Goal: Task Accomplishment & Management: Use online tool/utility

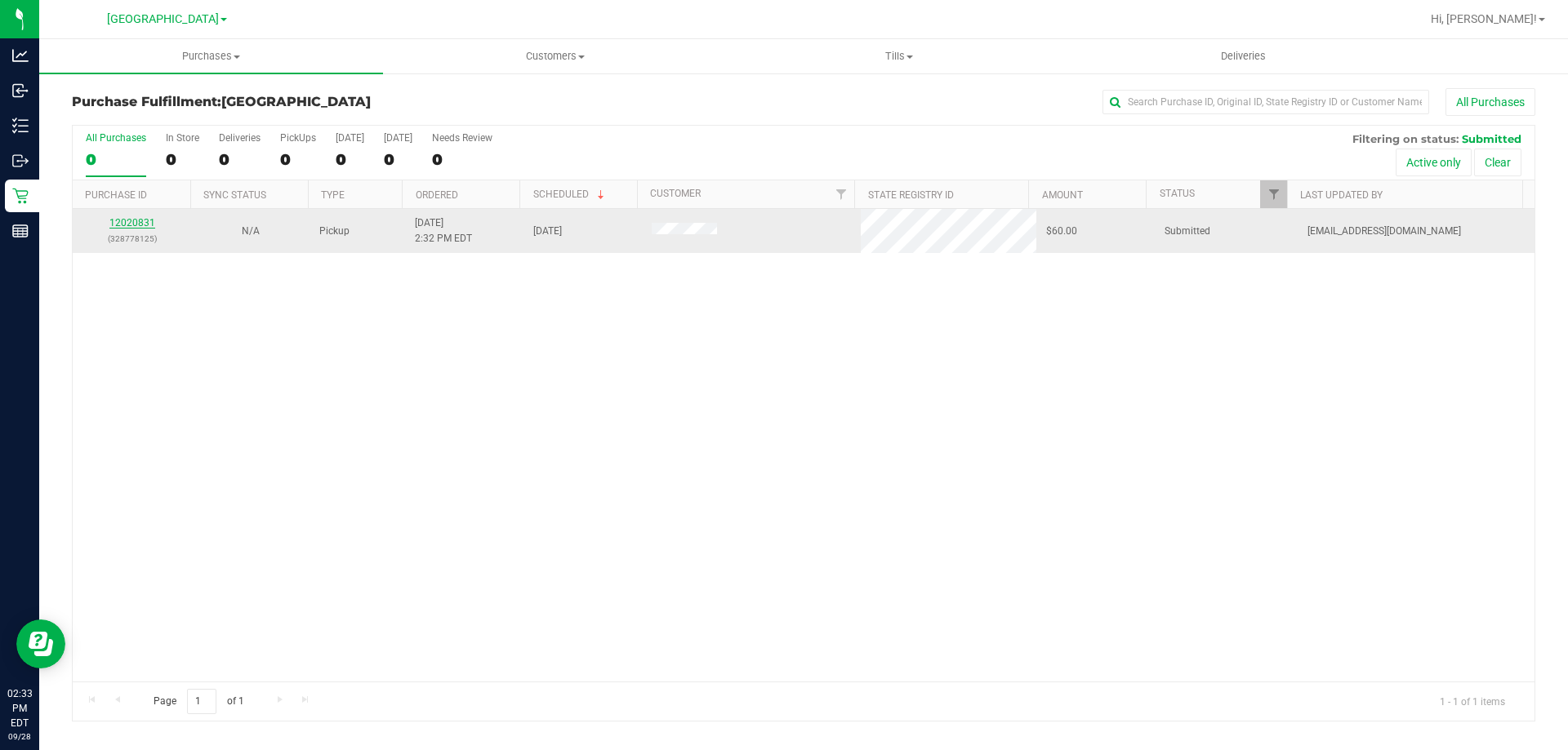
click at [140, 224] on link "12020831" at bounding box center [132, 224] width 46 height 12
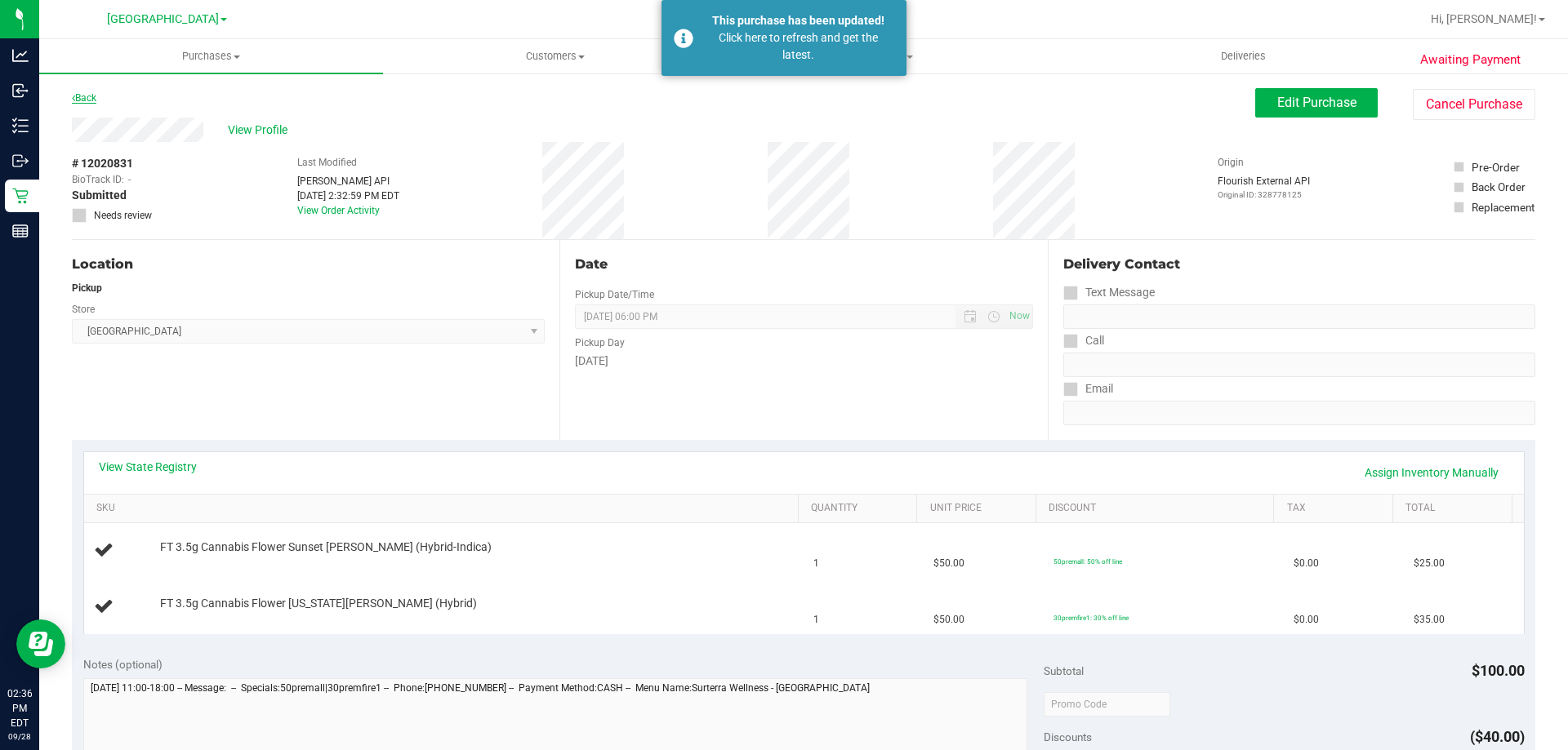
click at [86, 92] on link "Back" at bounding box center [83, 98] width 25 height 12
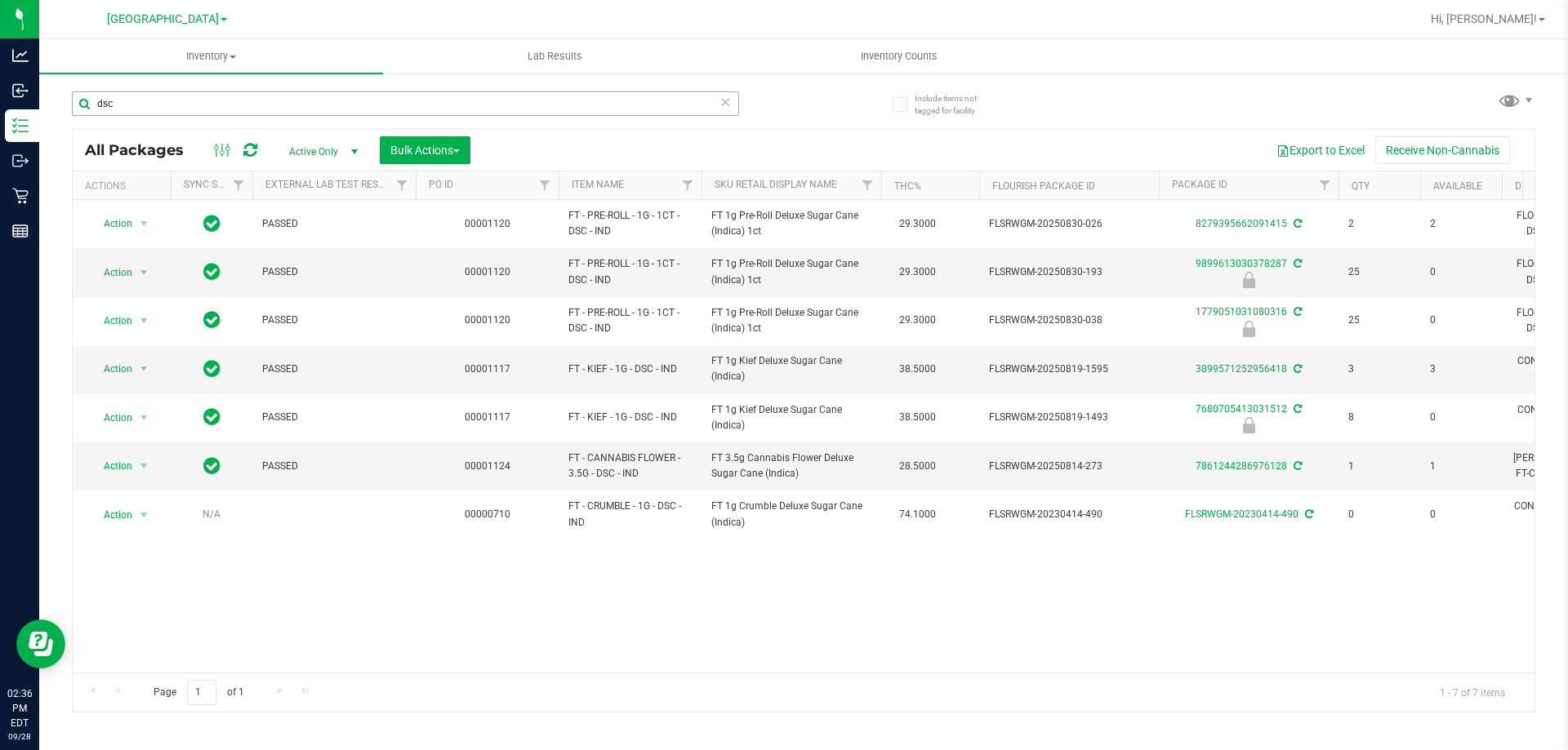
click at [193, 103] on input "dsc" at bounding box center [404, 103] width 667 height 25
type input "d"
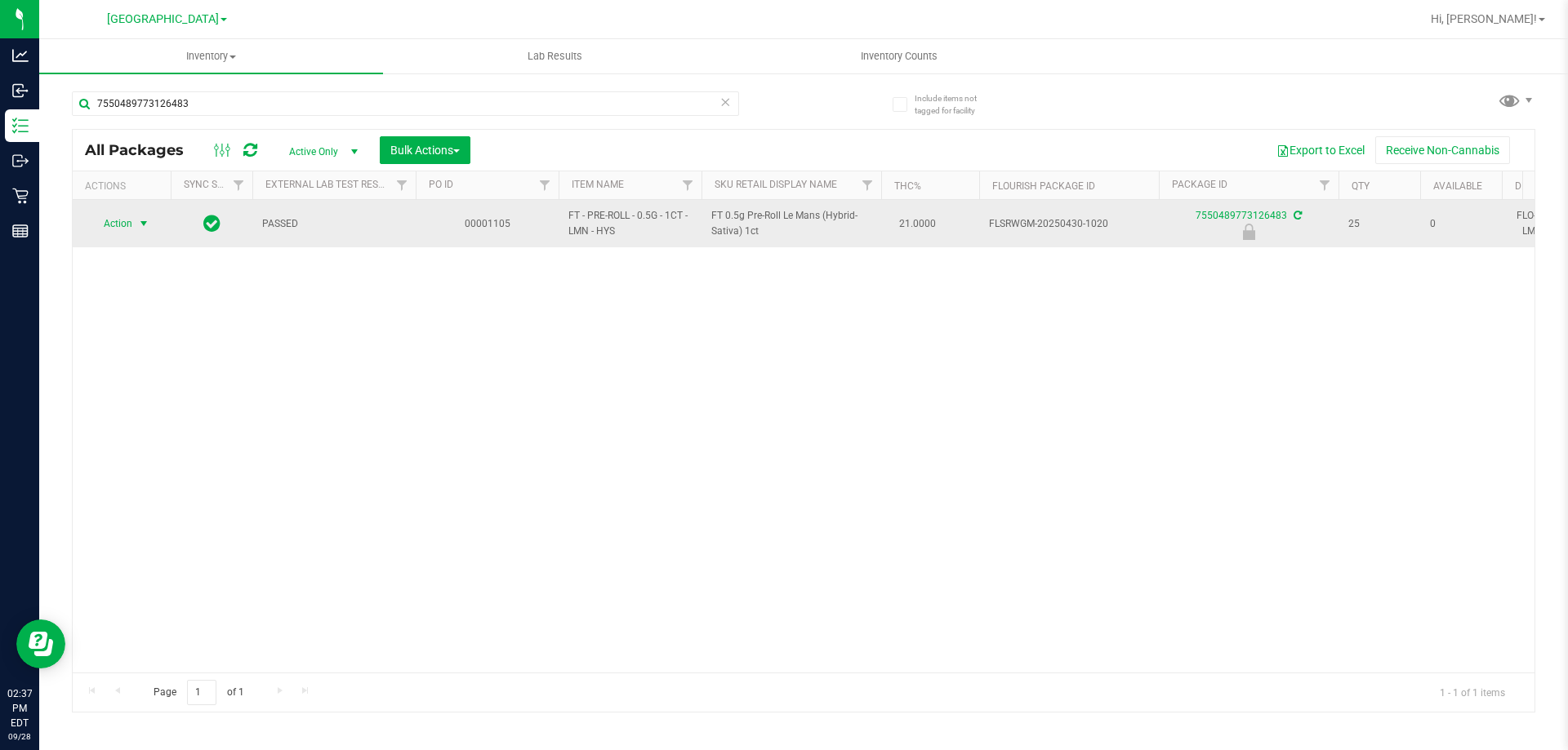
type input "7550489773126483"
click at [140, 225] on span "select" at bounding box center [143, 224] width 13 height 13
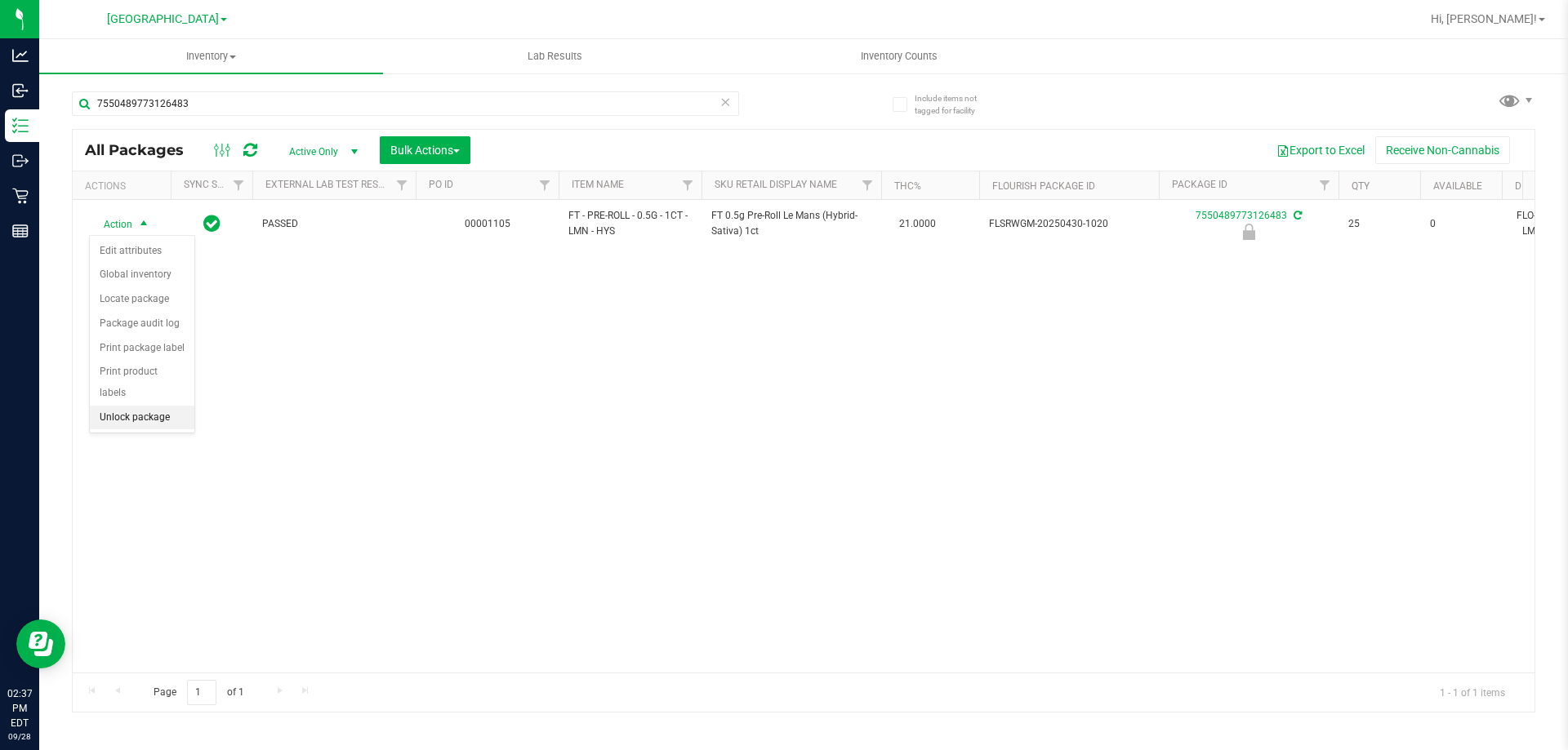
click at [126, 405] on li "Unlock package" at bounding box center [141, 417] width 104 height 25
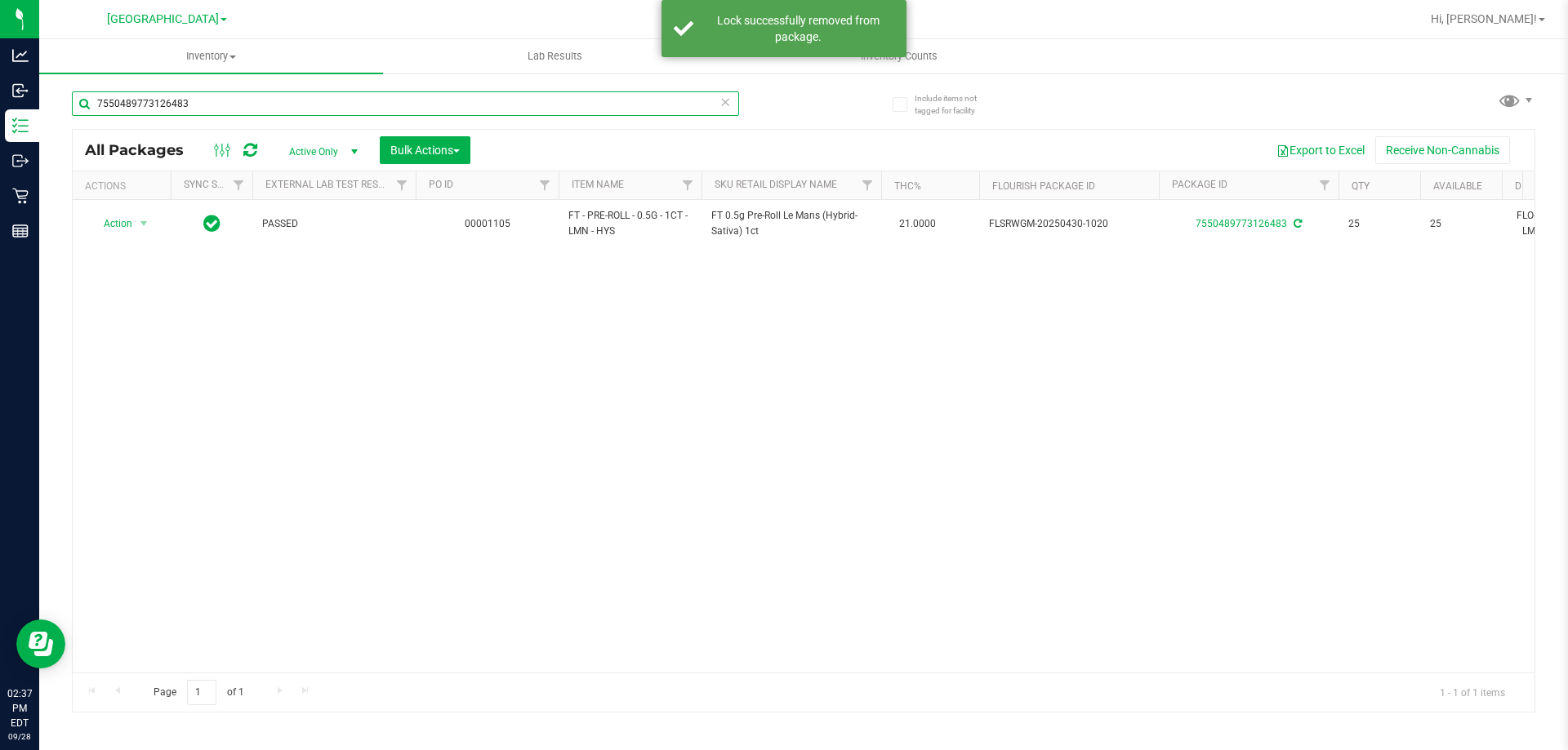
click at [205, 108] on input "7550489773126483" at bounding box center [404, 103] width 667 height 25
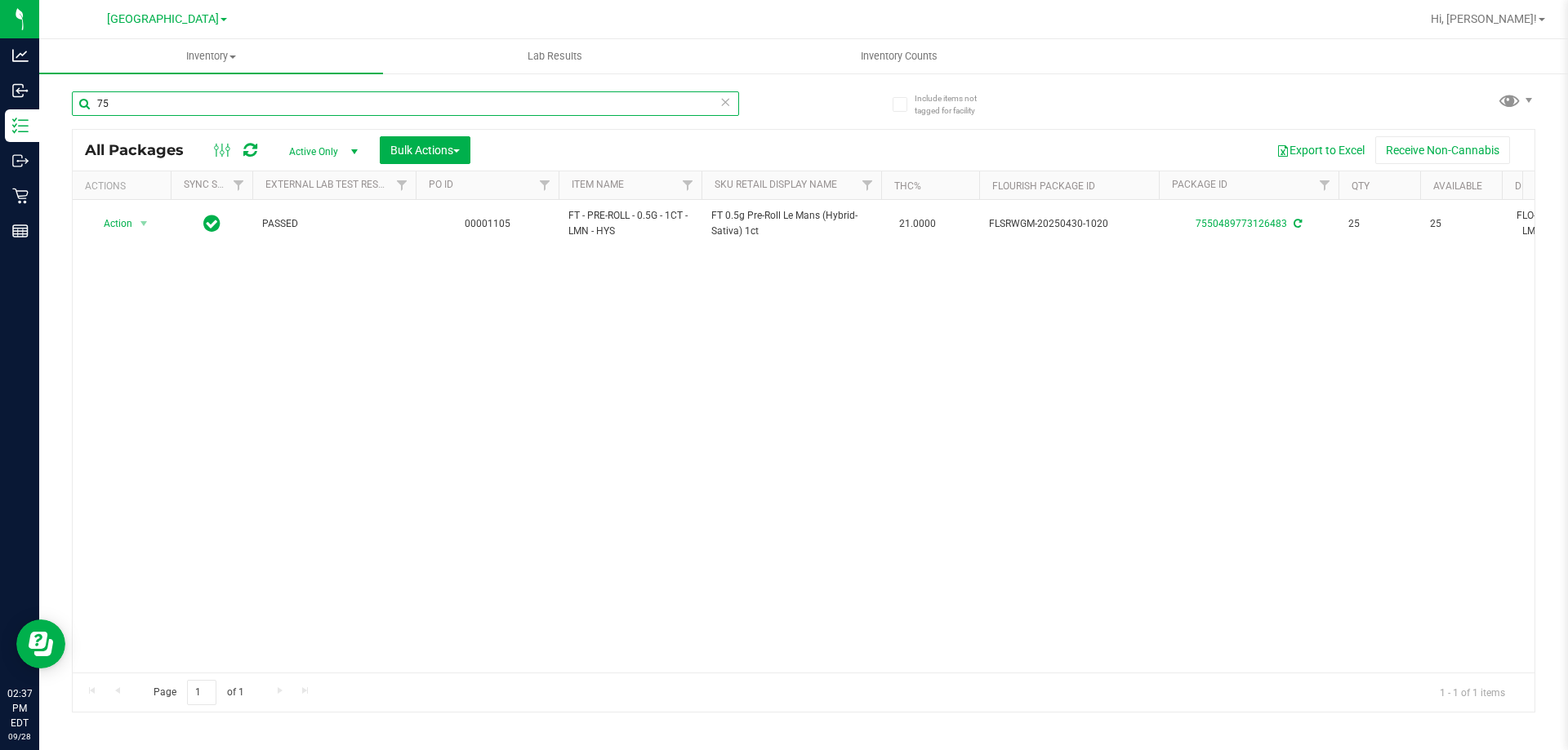
type input "7"
